Goal: Transaction & Acquisition: Purchase product/service

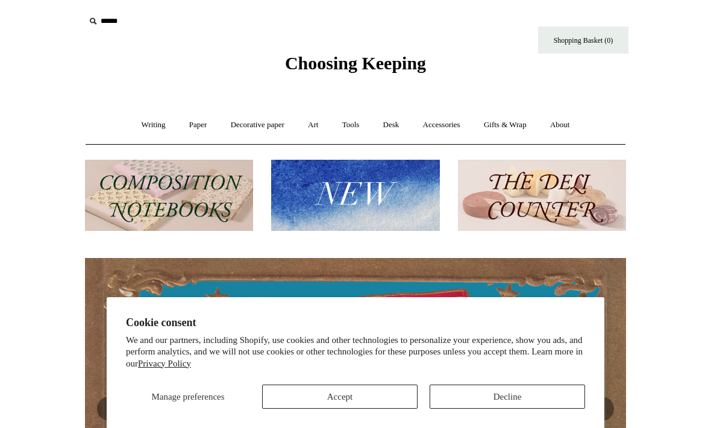
click at [373, 395] on button "Accept" at bounding box center [339, 396] width 155 height 24
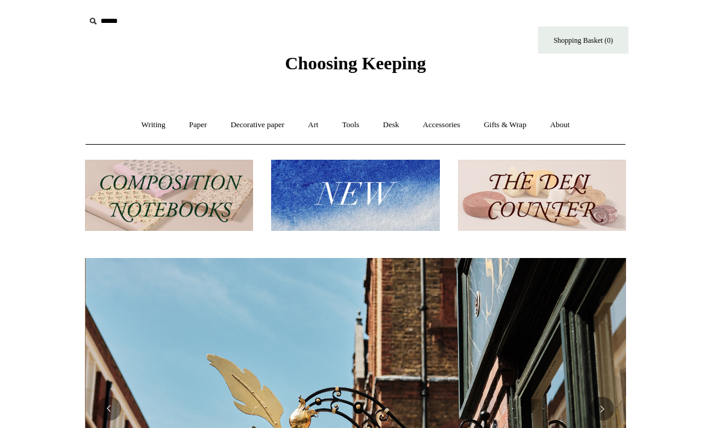
scroll to position [0, 541]
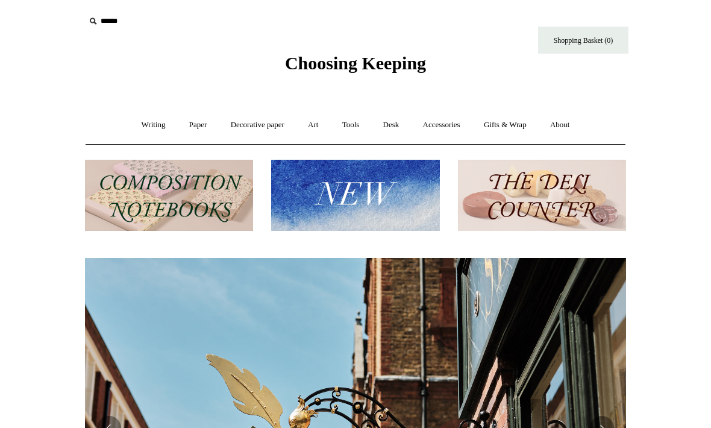
click at [182, 140] on link "Paper +" at bounding box center [198, 125] width 40 height 32
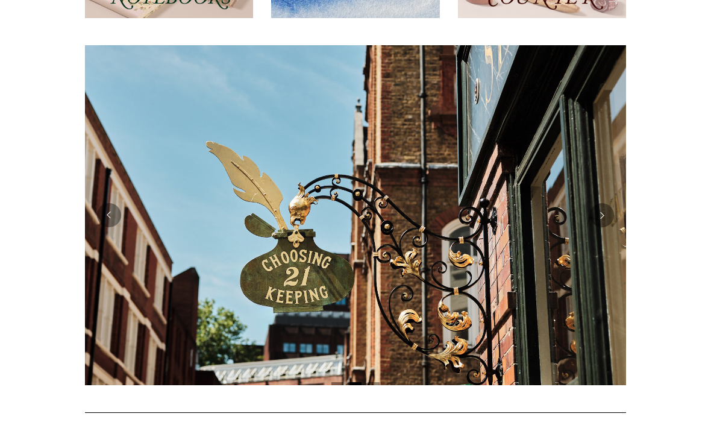
click at [602, 218] on button "Next" at bounding box center [602, 215] width 24 height 24
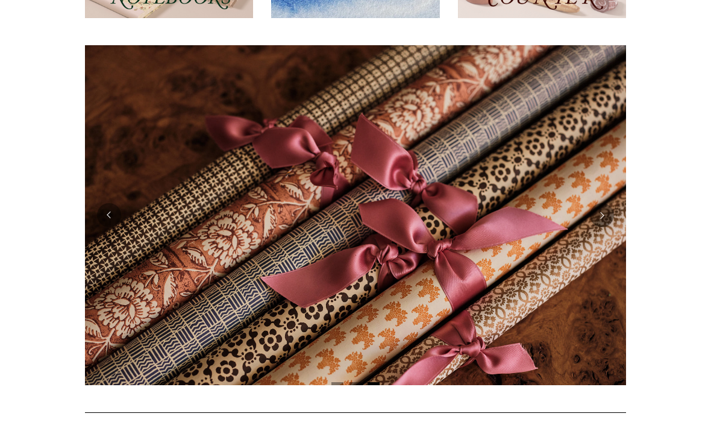
click at [604, 211] on button "Next" at bounding box center [602, 215] width 24 height 24
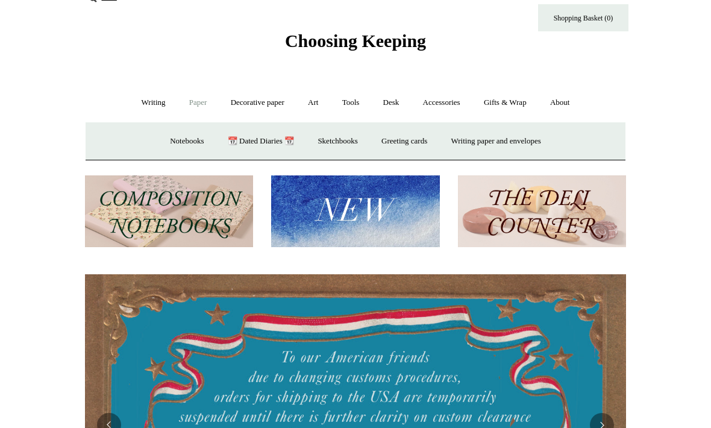
scroll to position [0, 0]
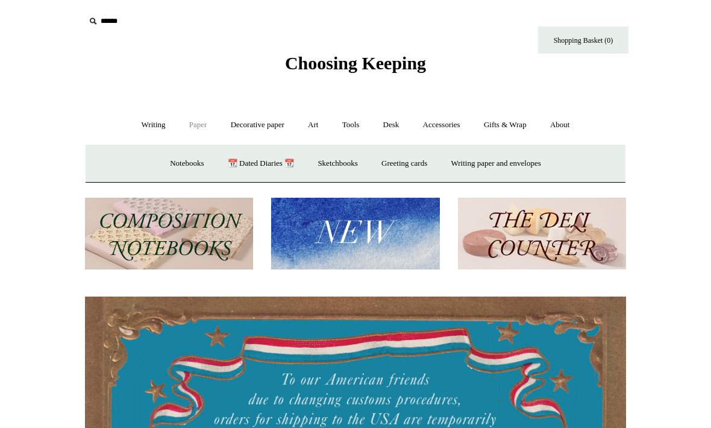
click at [147, 127] on link "Writing +" at bounding box center [154, 125] width 46 height 32
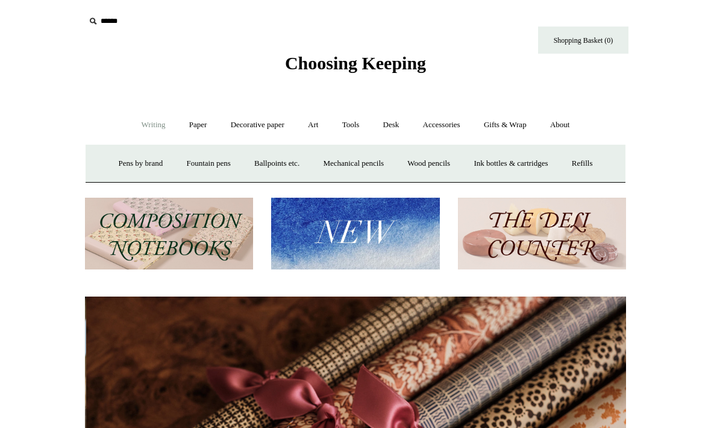
scroll to position [0, 1082]
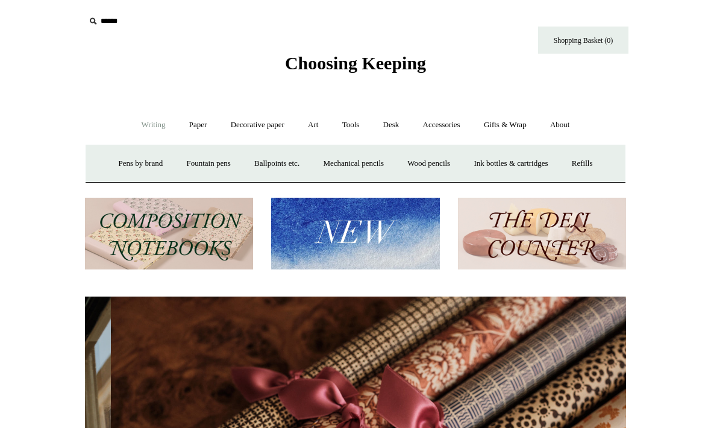
click at [395, 128] on link "Desk +" at bounding box center [391, 125] width 38 height 32
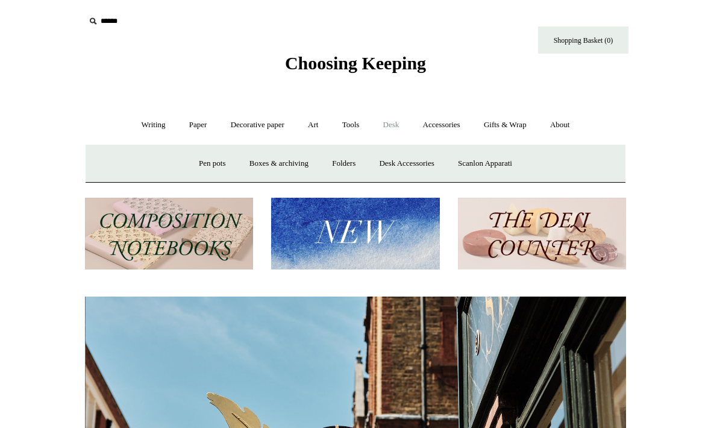
scroll to position [0, 541]
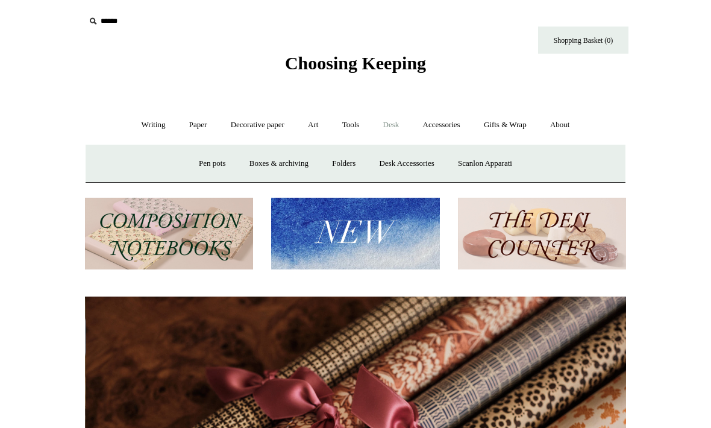
click at [187, 130] on link "Paper +" at bounding box center [198, 125] width 40 height 32
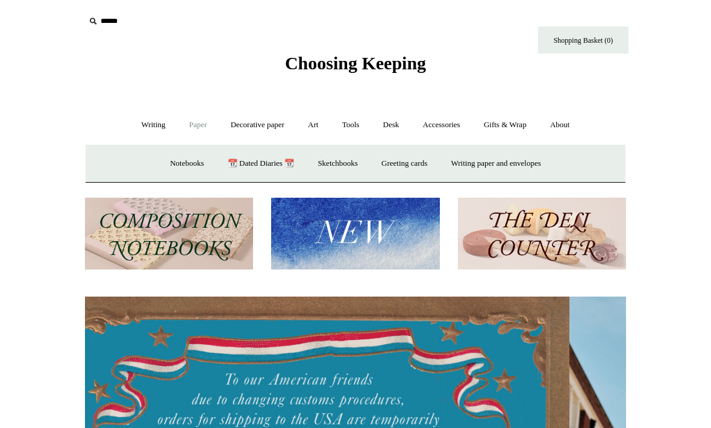
scroll to position [0, 0]
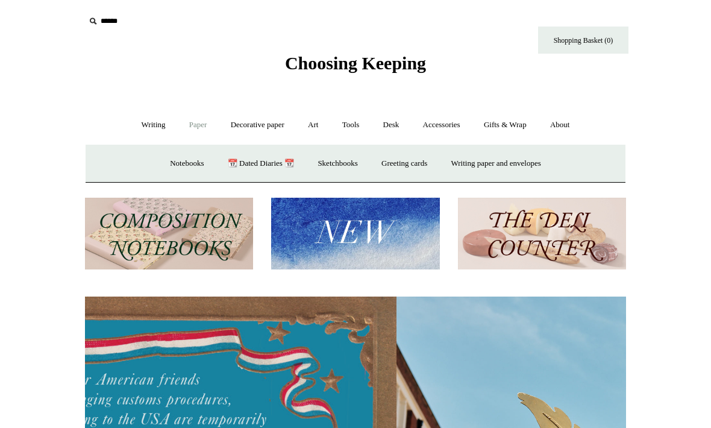
click at [176, 163] on link "Notebooks +" at bounding box center [186, 164] width 55 height 32
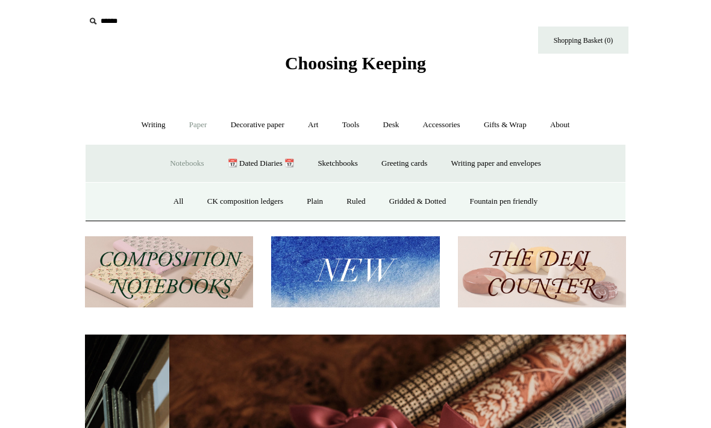
scroll to position [0, 1082]
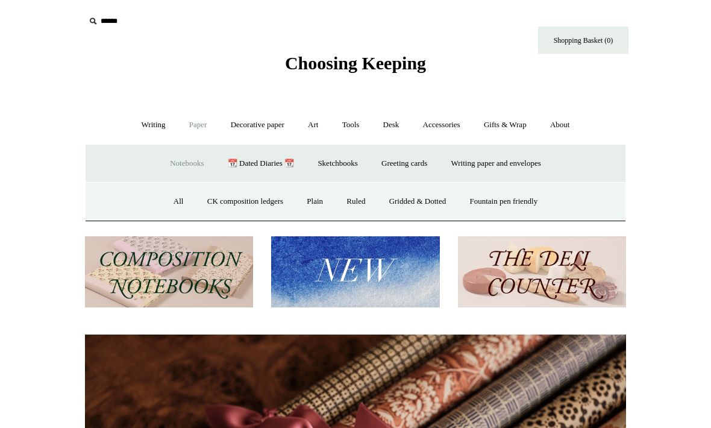
click at [498, 204] on link "Fountain pen friendly" at bounding box center [504, 202] width 90 height 32
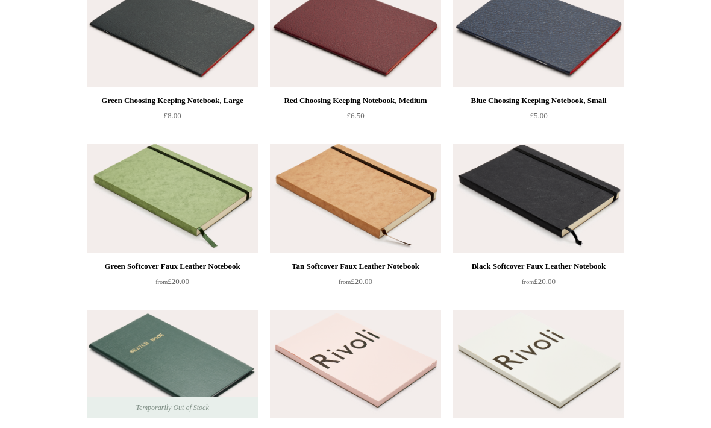
scroll to position [1174, 0]
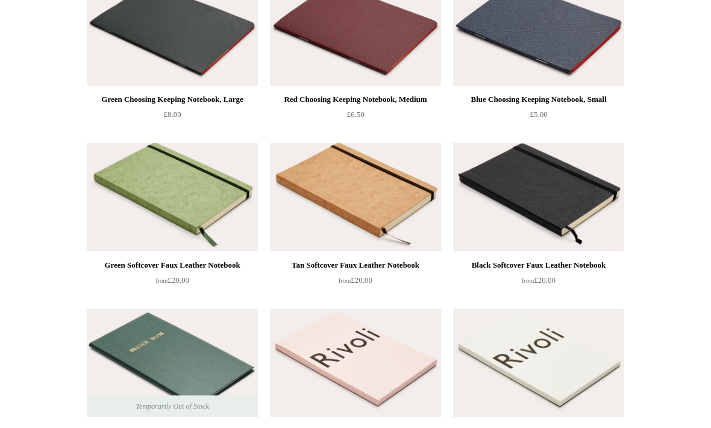
click at [369, 202] on img at bounding box center [355, 197] width 171 height 108
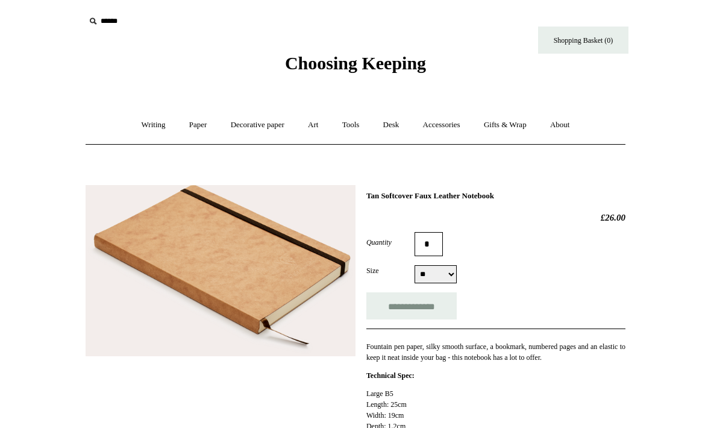
select select "**"
